Goal: Information Seeking & Learning: Learn about a topic

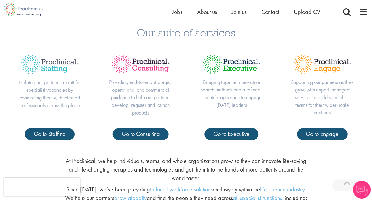
scroll to position [209, 0]
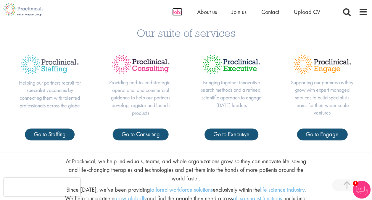
click at [179, 14] on span "Jobs" at bounding box center [177, 12] width 10 height 8
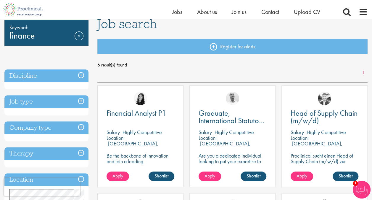
scroll to position [46, 0]
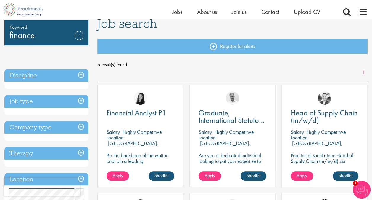
click at [48, 75] on h3 "Discipline" at bounding box center [46, 75] width 84 height 13
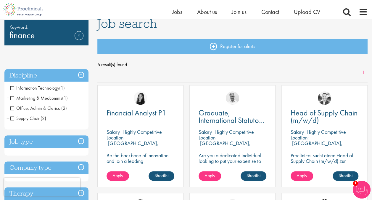
click at [48, 75] on h3 "Discipline" at bounding box center [46, 75] width 84 height 13
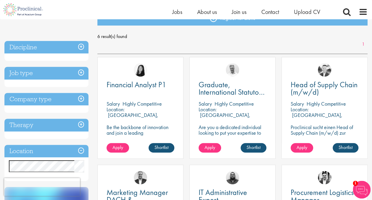
scroll to position [79, 0]
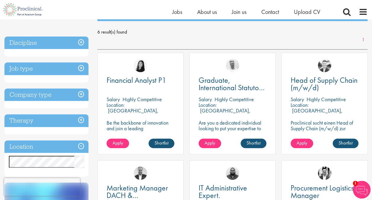
click at [45, 70] on h3 "Job type" at bounding box center [46, 68] width 84 height 13
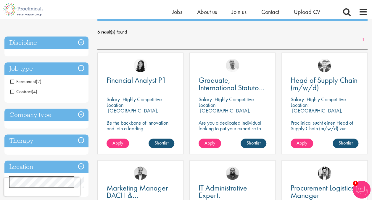
click at [45, 70] on h3 "Job type" at bounding box center [46, 68] width 84 height 13
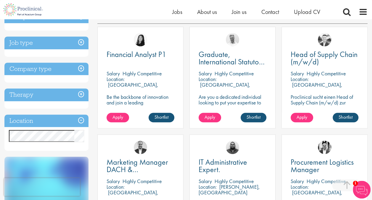
scroll to position [105, 0]
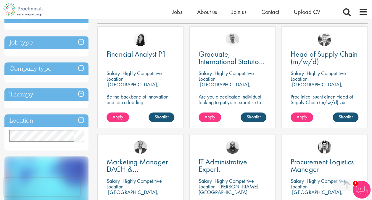
click at [44, 97] on h3 "Therapy" at bounding box center [46, 94] width 84 height 13
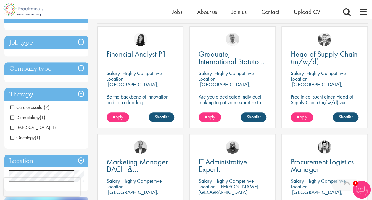
click at [45, 95] on h3 "Therapy" at bounding box center [46, 94] width 84 height 13
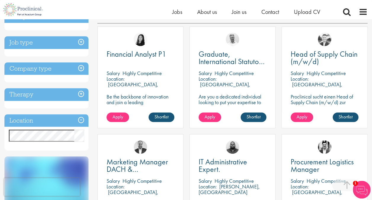
scroll to position [128, 0]
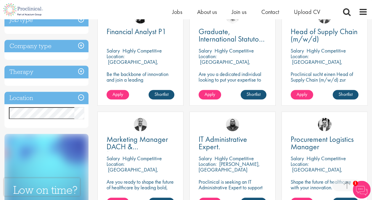
click at [133, 41] on div "Financial Analyst P1" at bounding box center [141, 35] width 68 height 15
click at [134, 34] on span "Financial Analyst P1" at bounding box center [137, 31] width 60 height 10
